Goal: Download file/media

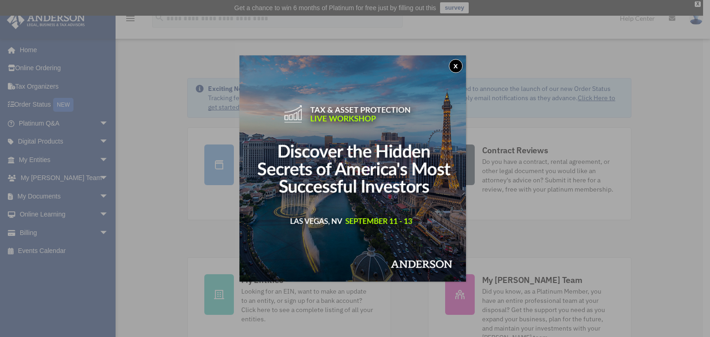
click at [461, 65] on button "x" at bounding box center [456, 66] width 14 height 14
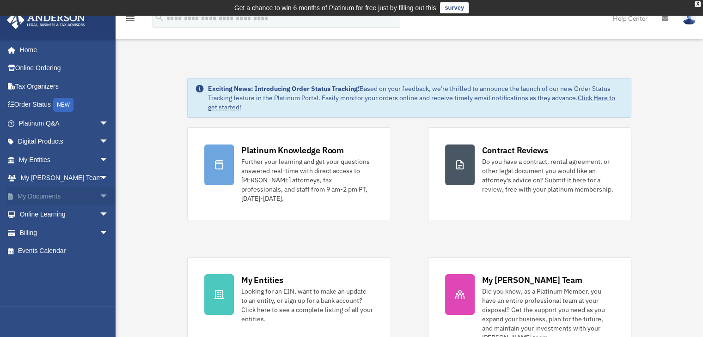
click at [59, 196] on link "My Documents arrow_drop_down" at bounding box center [64, 196] width 116 height 18
click at [99, 196] on span "arrow_drop_down" at bounding box center [108, 196] width 18 height 19
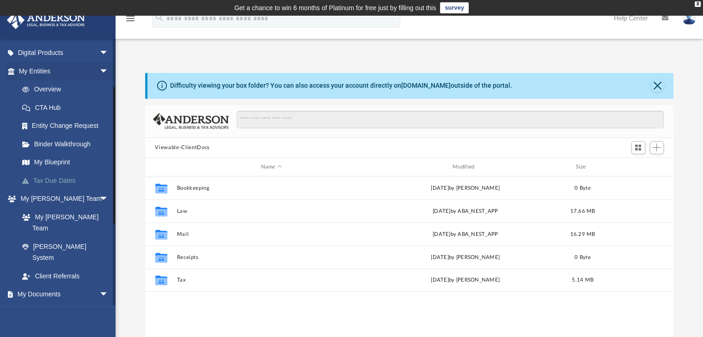
scroll to position [108, 0]
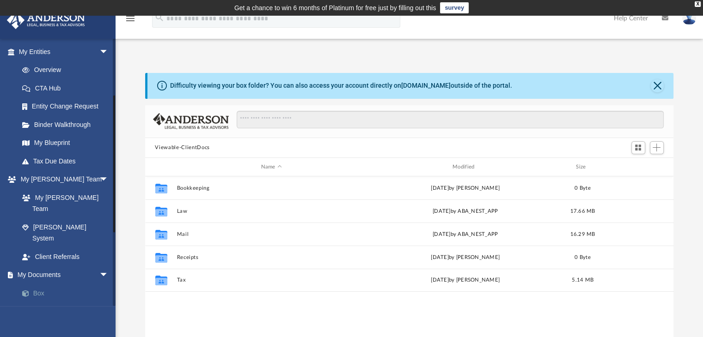
click at [49, 284] on link "Box" at bounding box center [67, 293] width 109 height 18
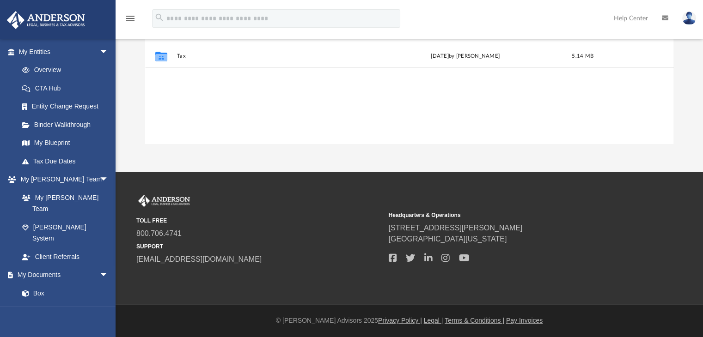
scroll to position [0, 0]
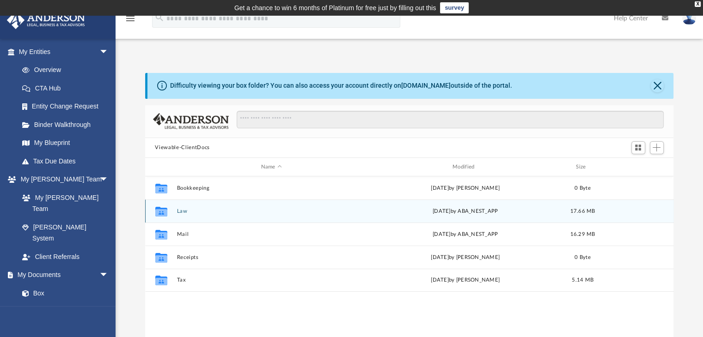
click at [187, 207] on div "Collaborated Folder Law Thu Jul 31 2025 by ABA_NEST_APP 17.66 MB" at bounding box center [409, 211] width 528 height 23
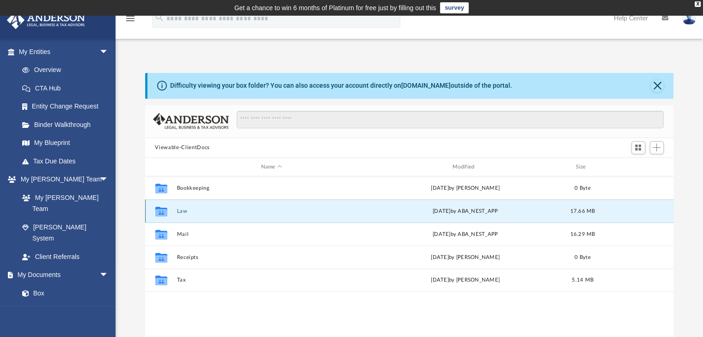
click at [181, 211] on button "Law" at bounding box center [270, 211] width 189 height 6
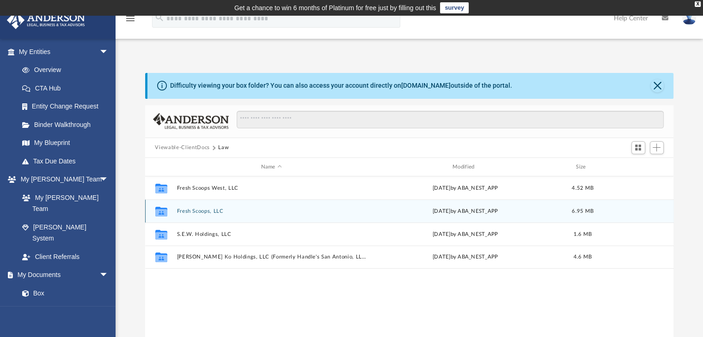
click at [208, 212] on button "Fresh Scoops, LLC" at bounding box center [270, 211] width 189 height 6
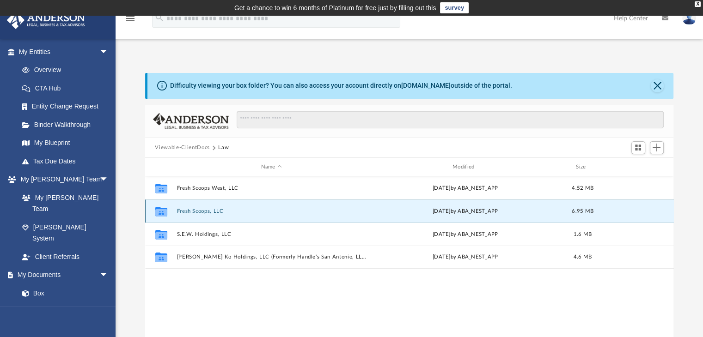
click at [208, 212] on button "Fresh Scoops, LLC" at bounding box center [270, 211] width 189 height 6
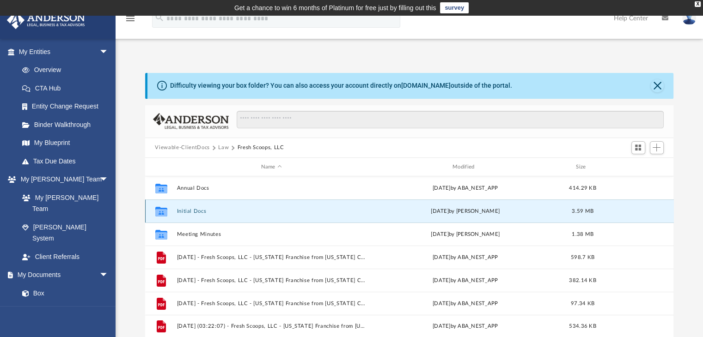
click at [256, 209] on button "Initial Docs" at bounding box center [270, 211] width 189 height 6
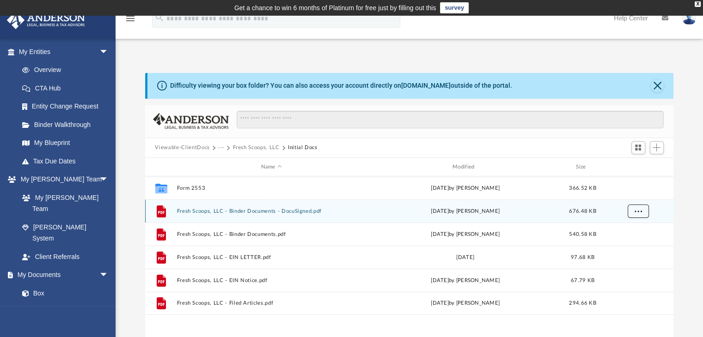
click at [643, 211] on button "More options" at bounding box center [637, 212] width 21 height 14
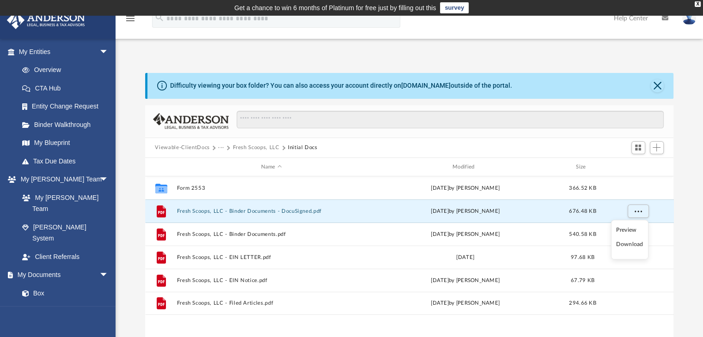
click at [628, 244] on li "Download" at bounding box center [629, 245] width 27 height 10
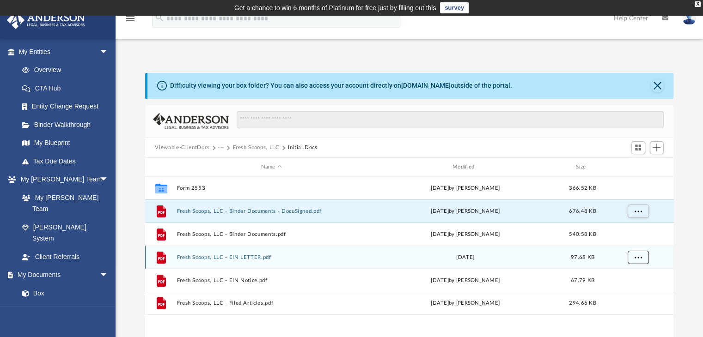
click at [633, 256] on button "More options" at bounding box center [637, 258] width 21 height 14
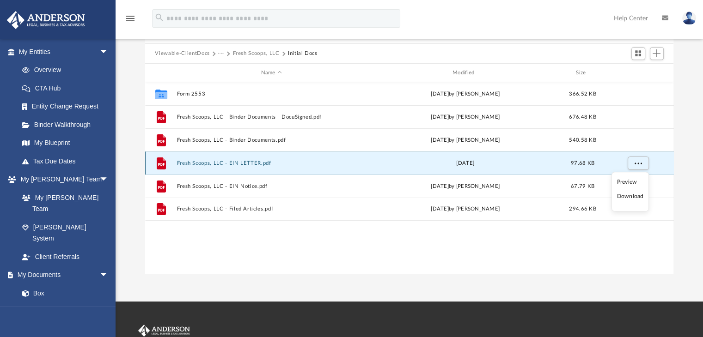
scroll to position [96, 0]
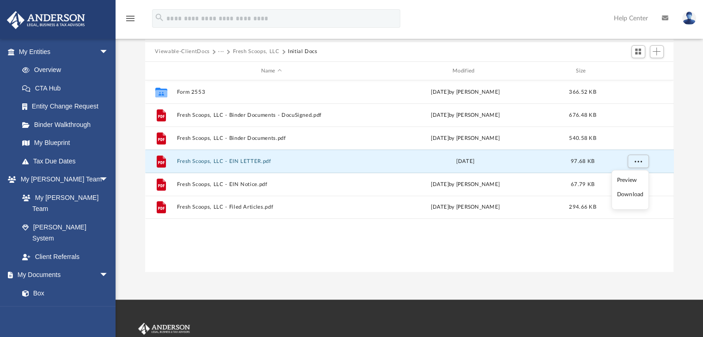
click at [621, 201] on ul "Preview Download" at bounding box center [629, 190] width 37 height 40
click at [628, 195] on li "Download" at bounding box center [629, 195] width 27 height 10
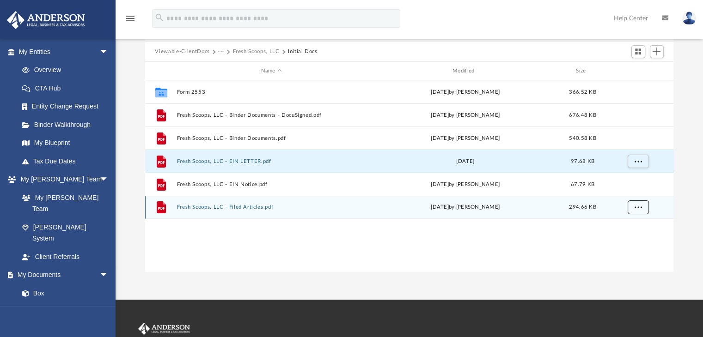
click at [636, 209] on span "More options" at bounding box center [637, 207] width 7 height 5
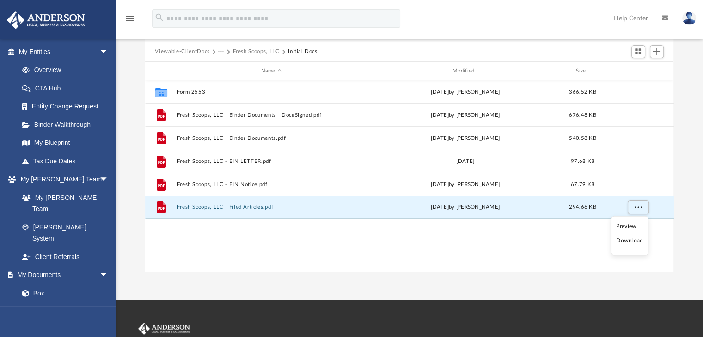
click at [630, 240] on li "Download" at bounding box center [629, 241] width 27 height 10
